Goal: Information Seeking & Learning: Understand process/instructions

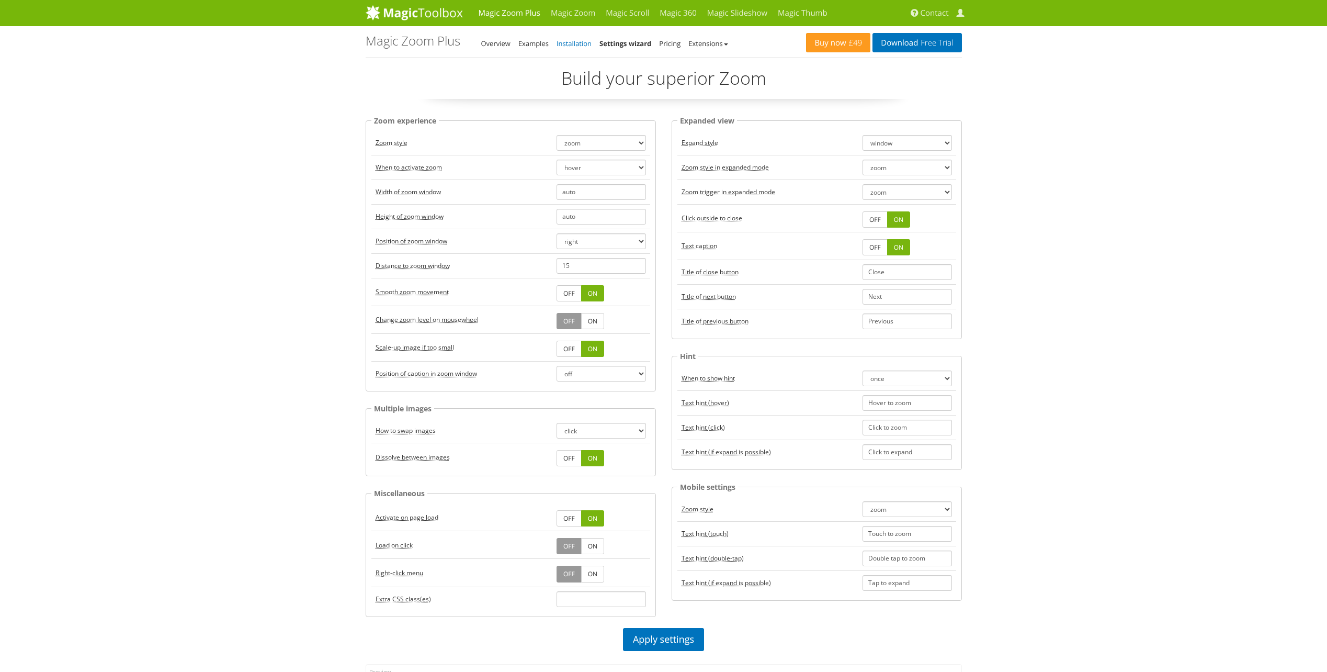
click at [558, 46] on link "Installation" at bounding box center [574, 43] width 35 height 9
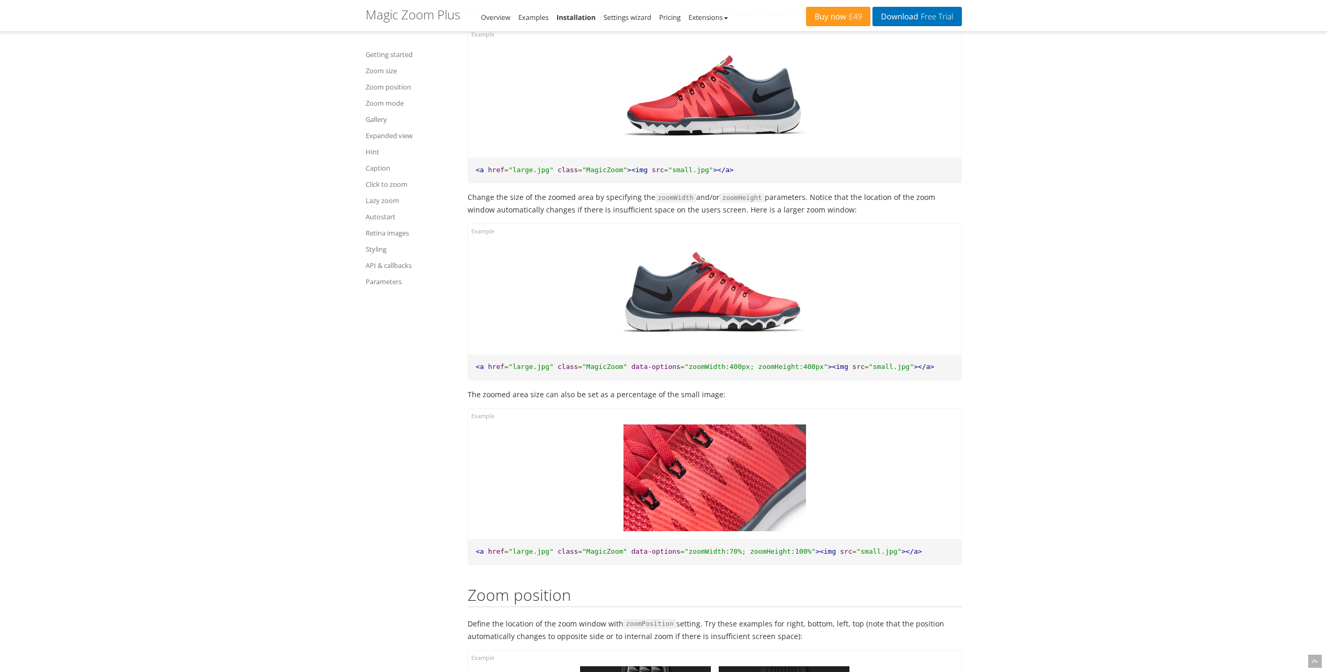
scroll to position [1046, 0]
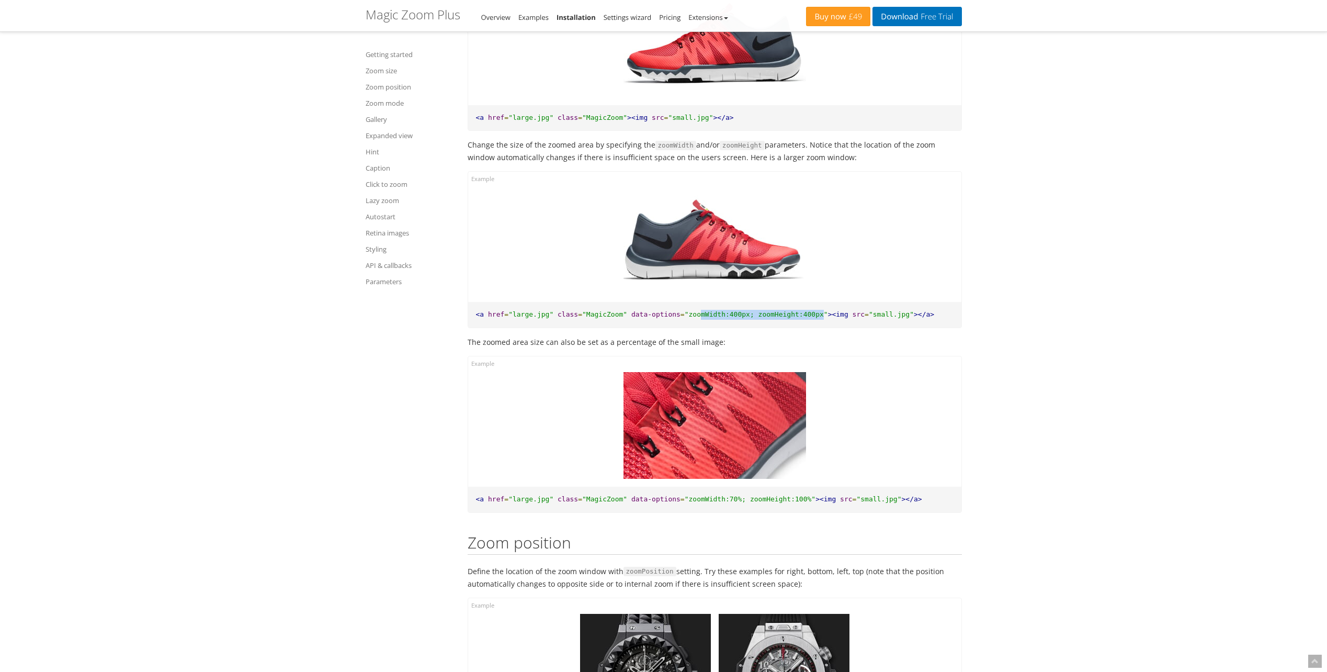
drag, startPoint x: 794, startPoint y: 312, endPoint x: 682, endPoint y: 311, distance: 112.0
click at [685, 311] on span ""zoomWidth:400px; zoomHeight:400px"" at bounding box center [756, 314] width 143 height 8
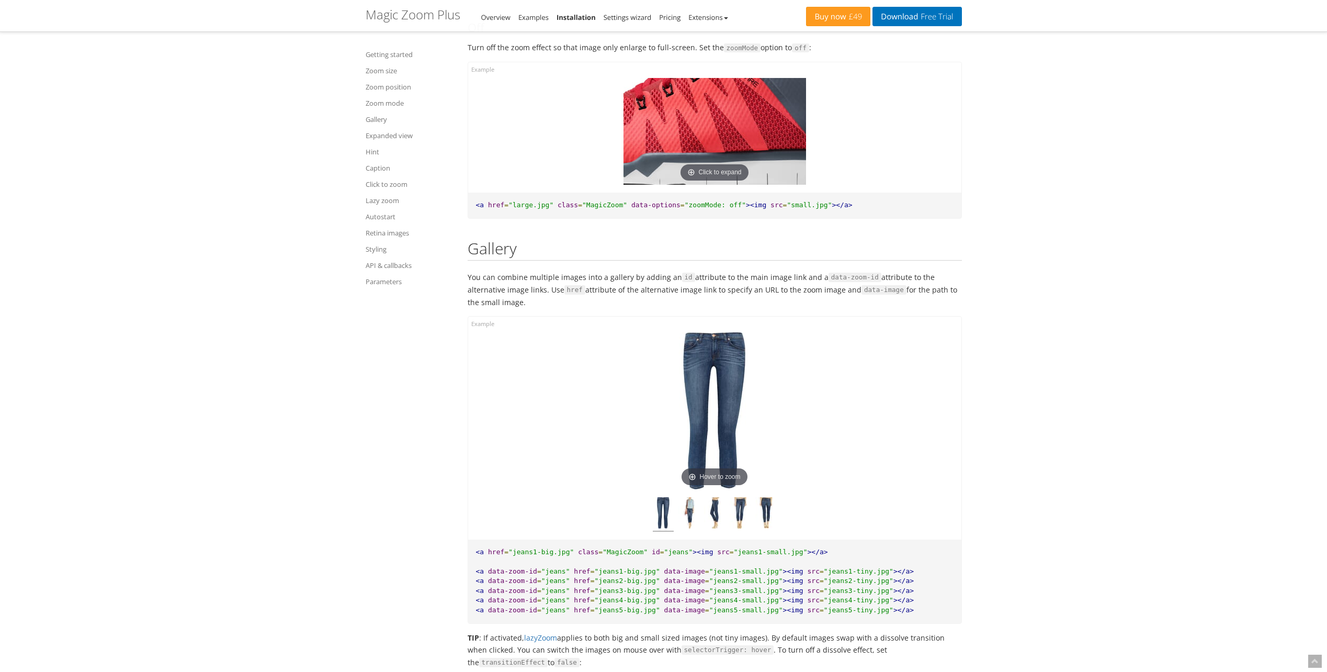
scroll to position [3871, 0]
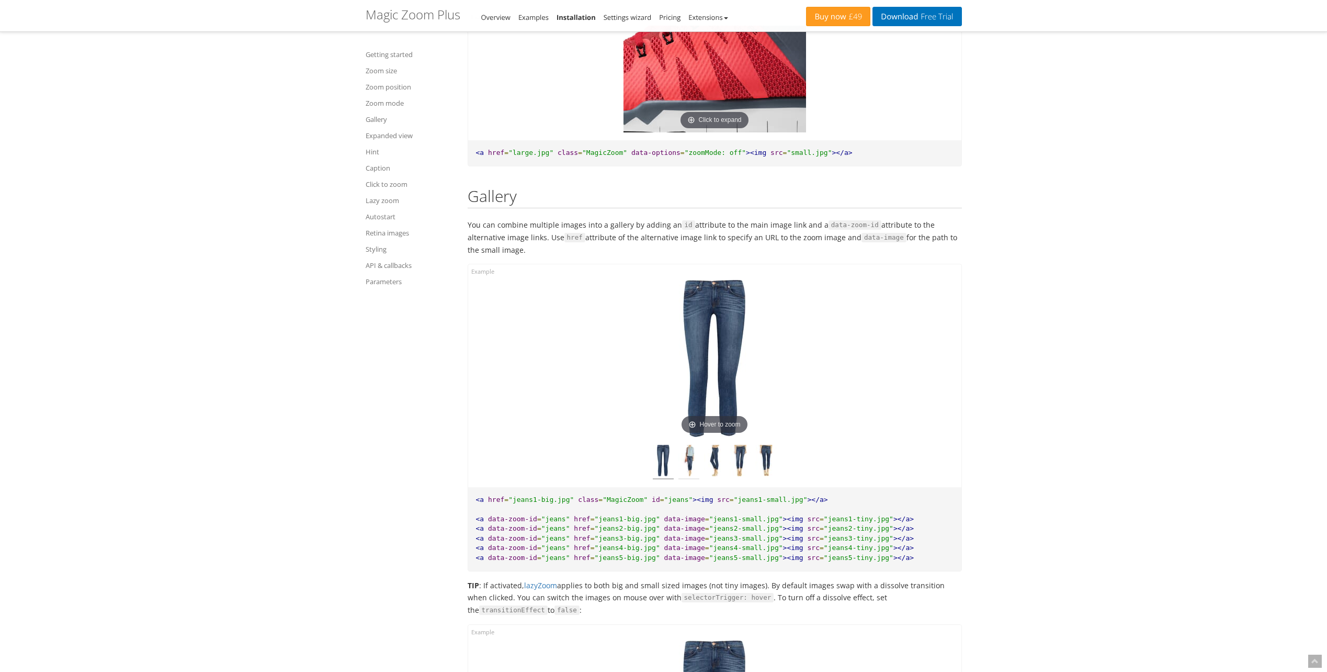
click at [685, 467] on img at bounding box center [688, 462] width 21 height 35
click at [723, 463] on img at bounding box center [714, 462] width 21 height 35
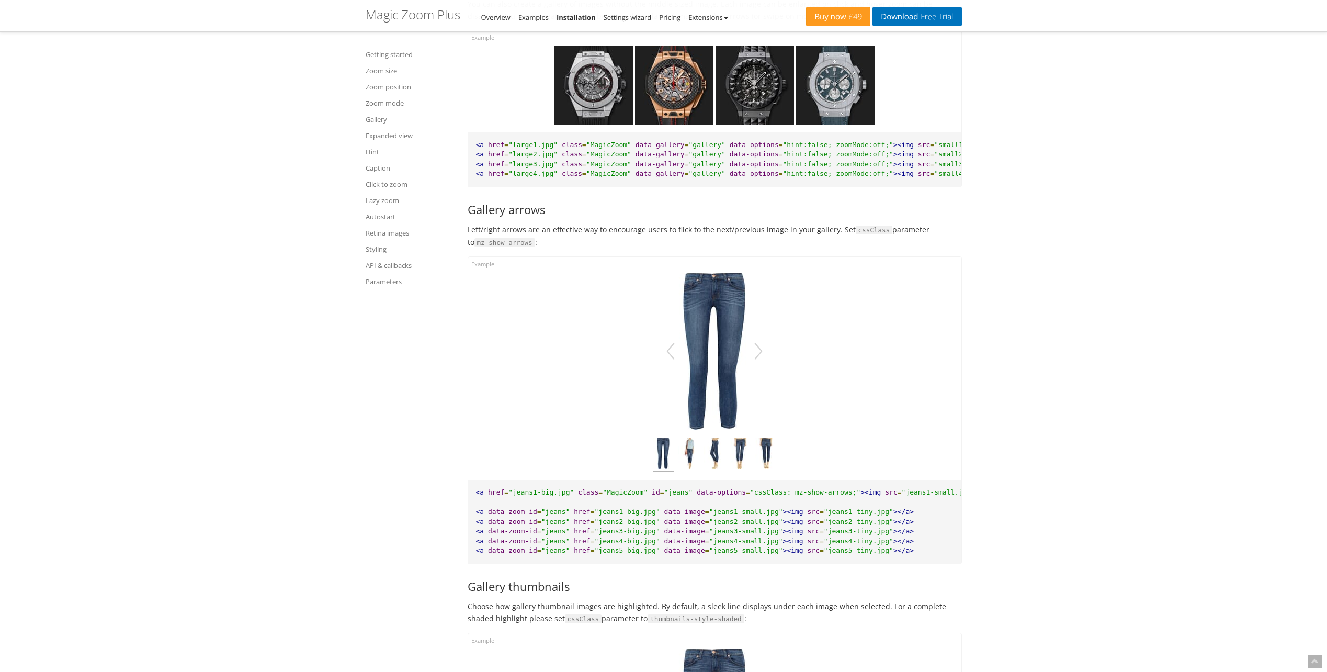
scroll to position [5022, 0]
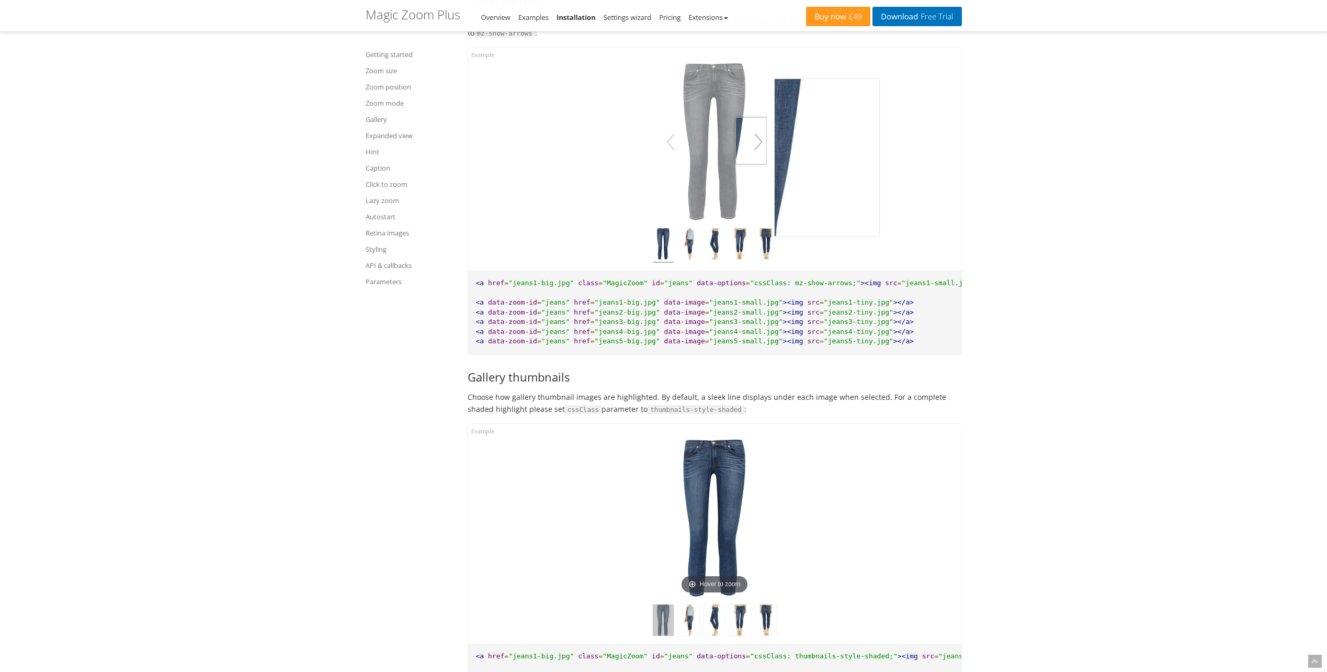
click at [755, 156] on button "button" at bounding box center [758, 141] width 17 height 29
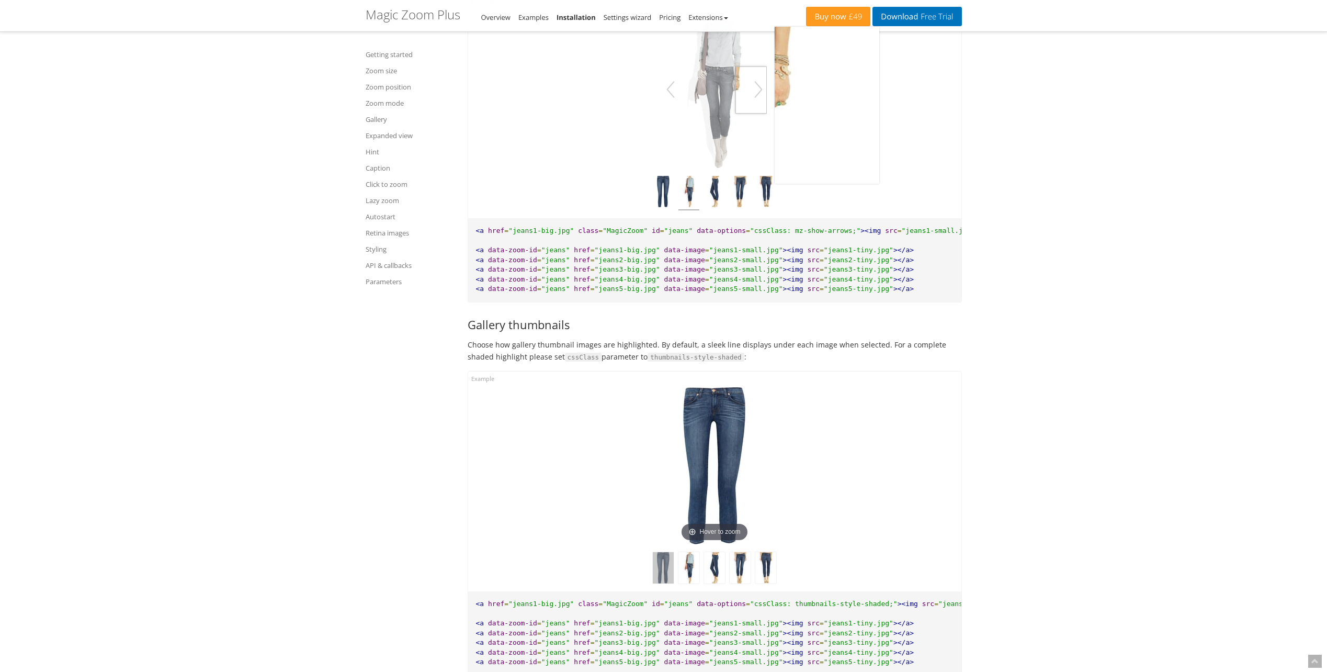
scroll to position [4969, 0]
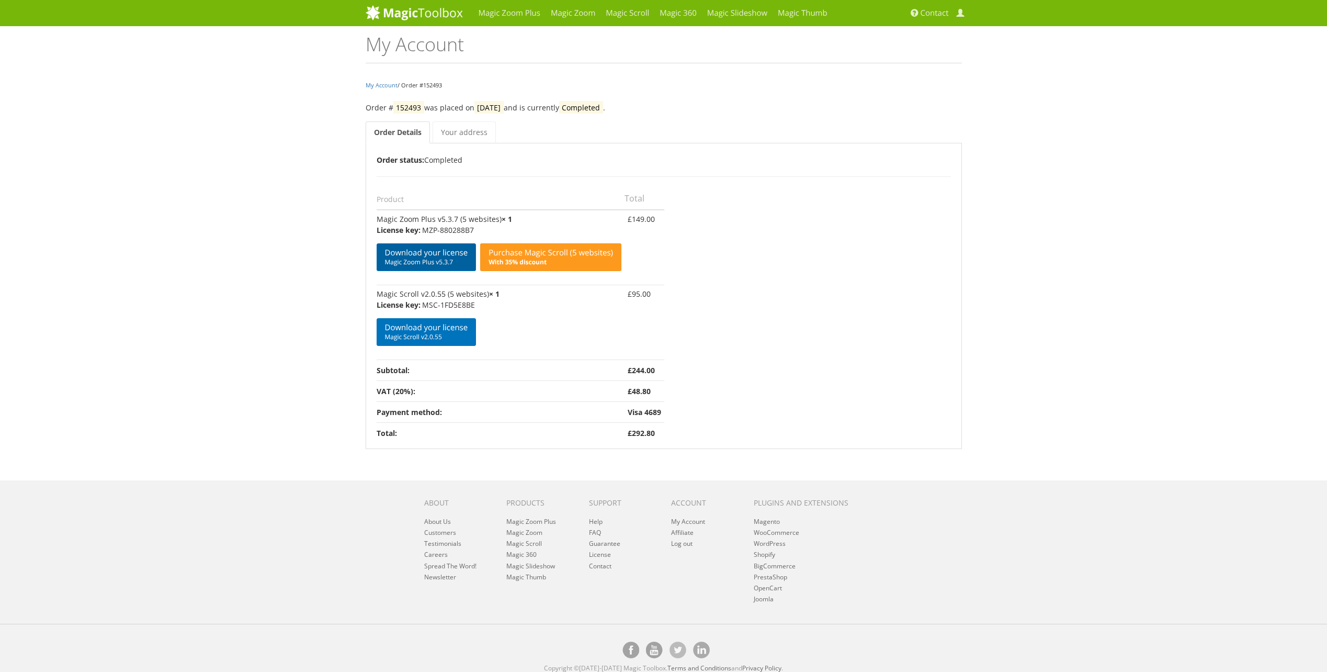
click at [412, 263] on span "Magic Zoom Plus v5.3.7" at bounding box center [426, 262] width 83 height 8
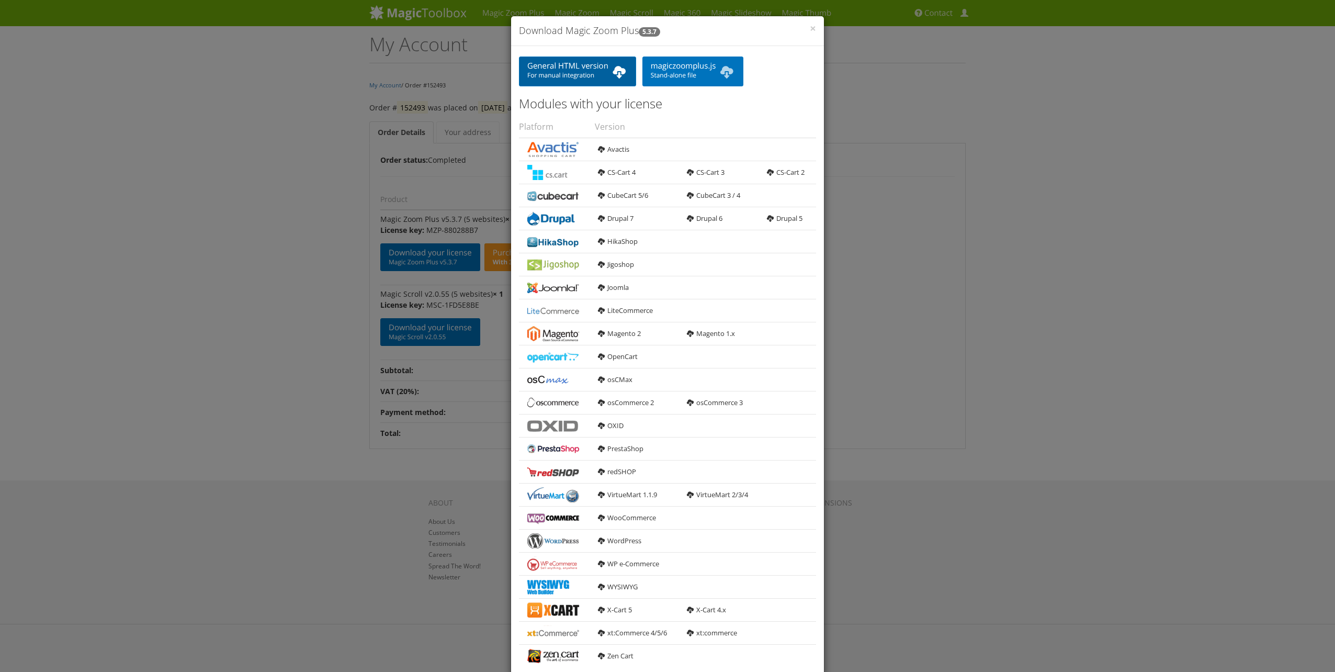
click at [561, 68] on link "General HTML version For manual integration" at bounding box center [577, 71] width 117 height 30
